Goal: Check status: Check status

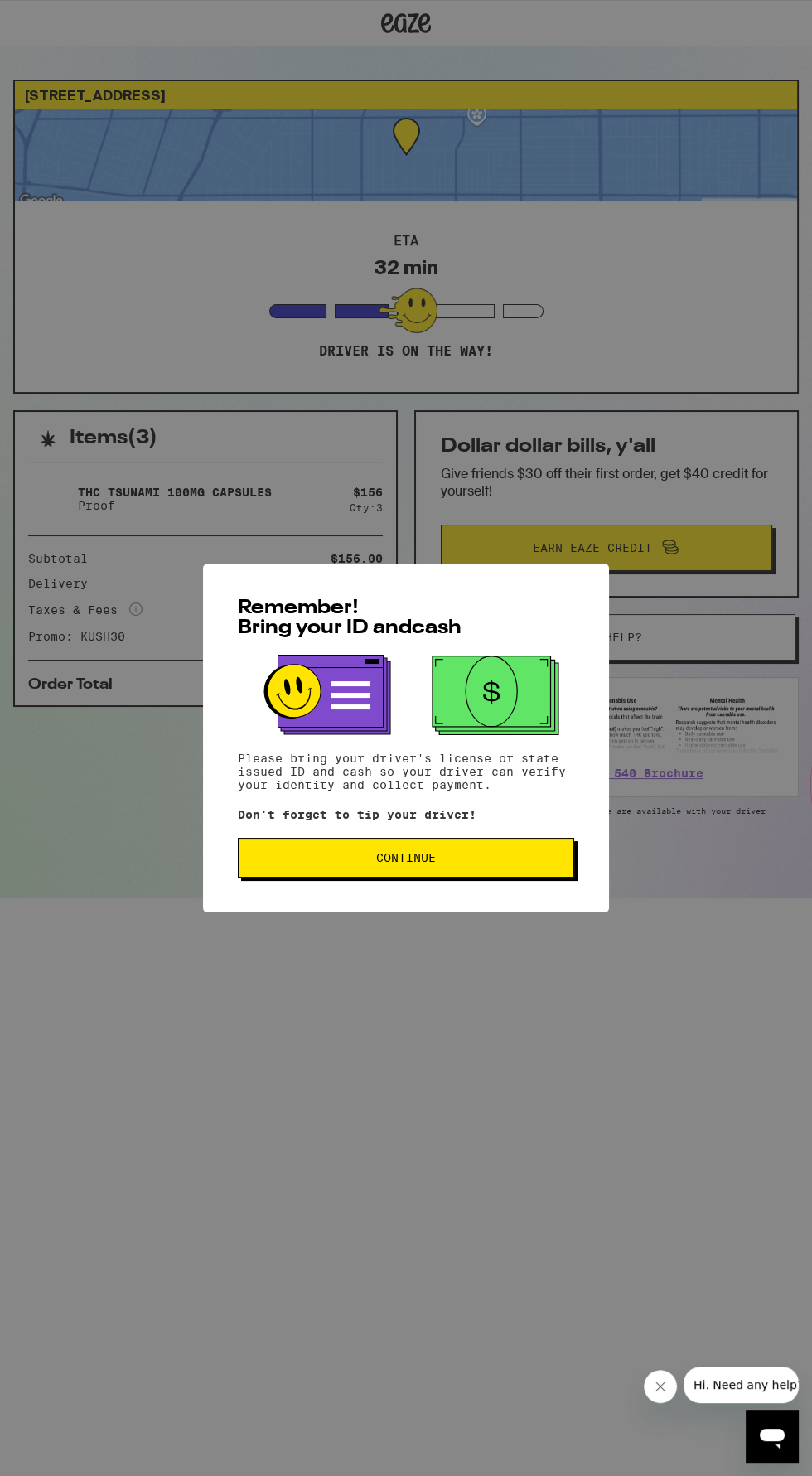
click at [488, 864] on span "Continue" at bounding box center [406, 858] width 308 height 11
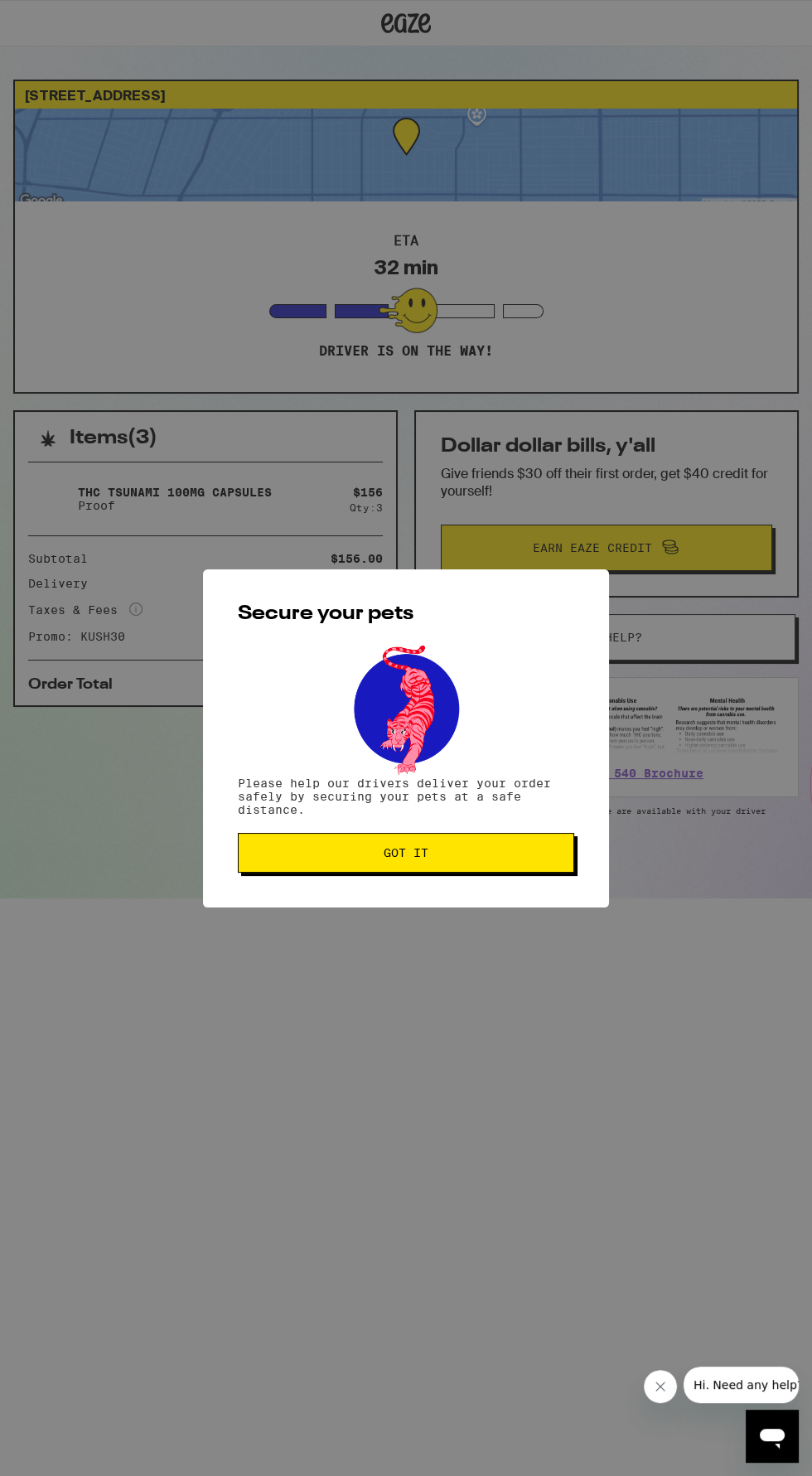
click at [474, 855] on span "Got it" at bounding box center [406, 853] width 308 height 11
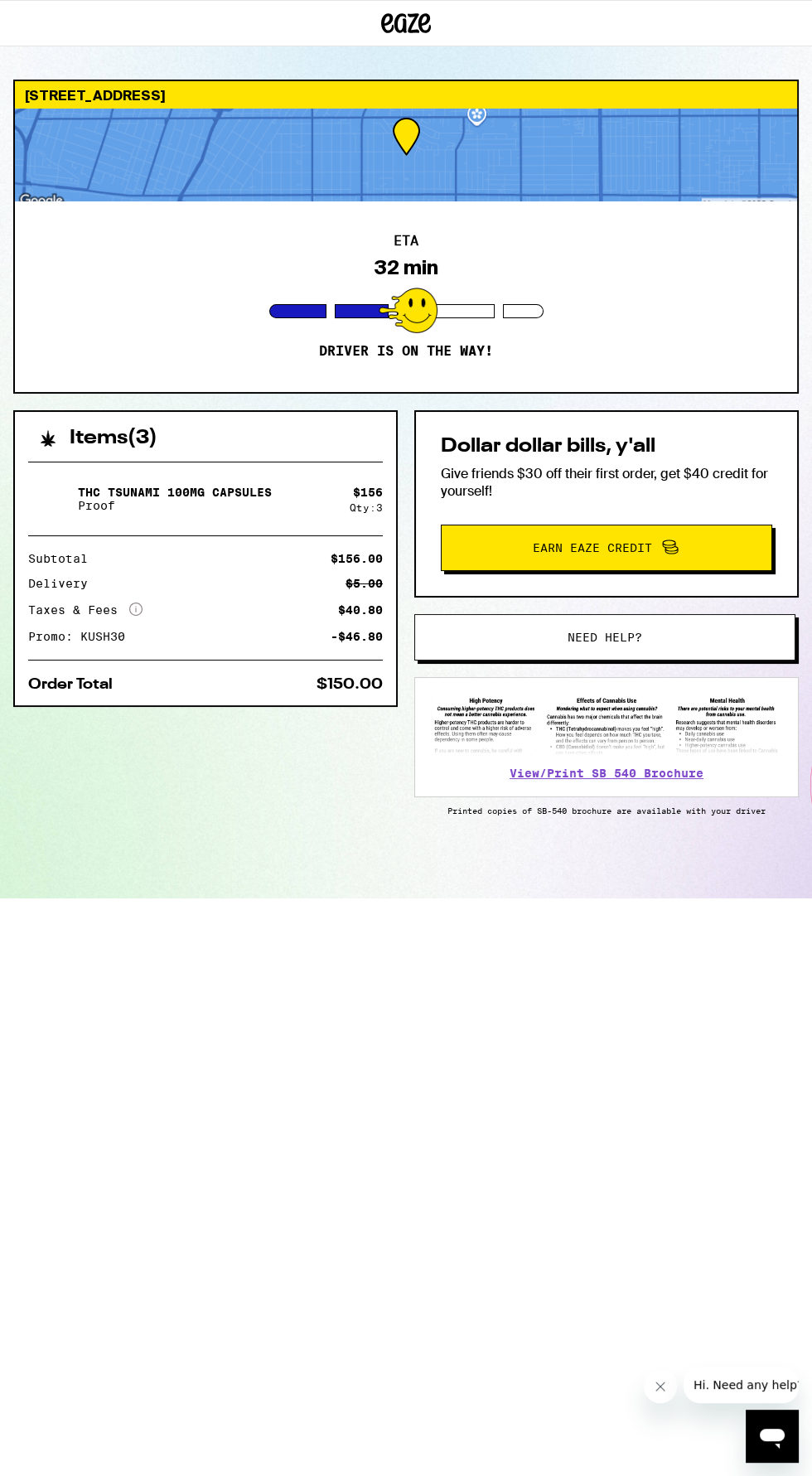
click at [767, 569] on button "Earn Eaze Credit" at bounding box center [607, 548] width 332 height 47
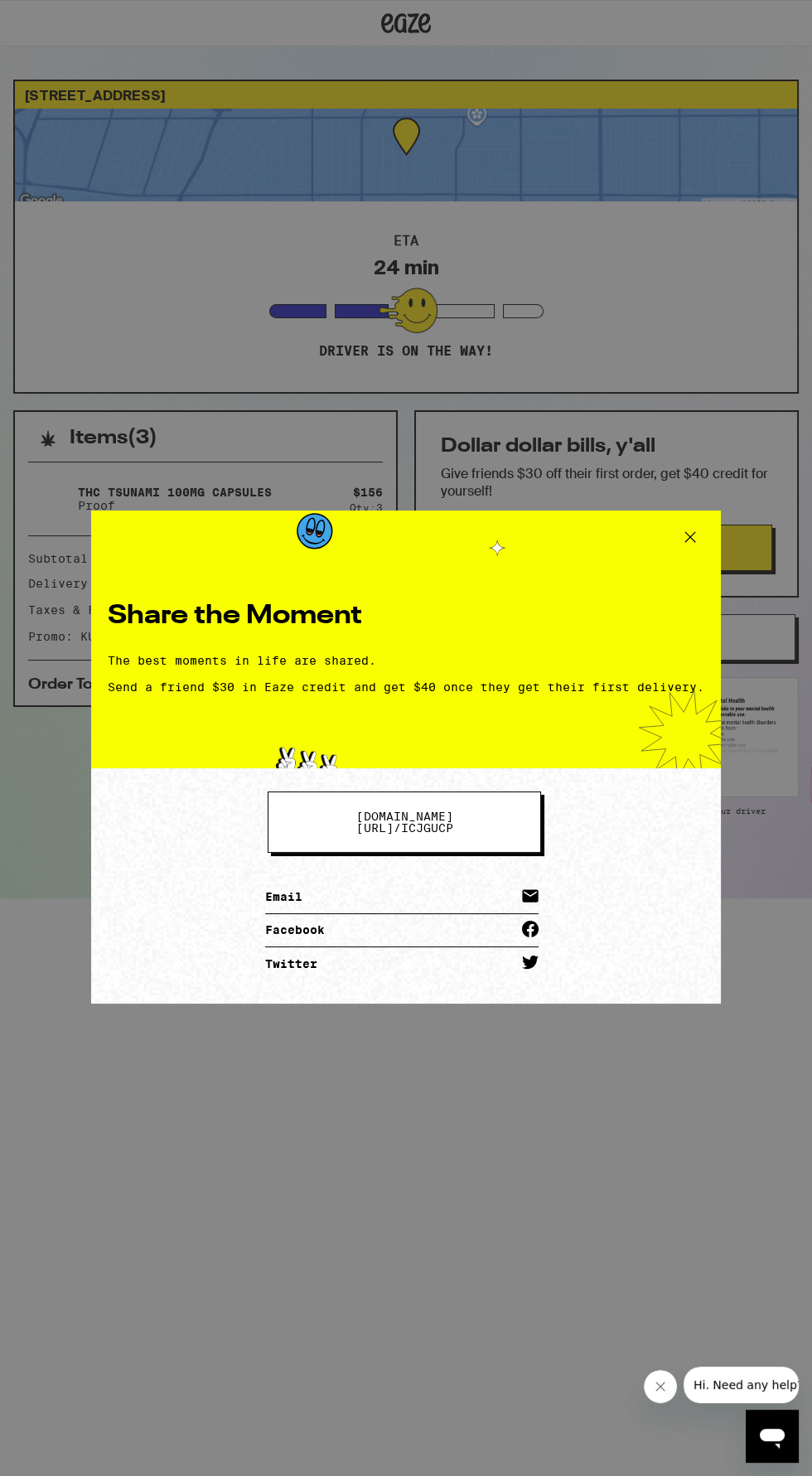
click at [705, 539] on button at bounding box center [690, 539] width 35 height 30
